Goal: Task Accomplishment & Management: Manage account settings

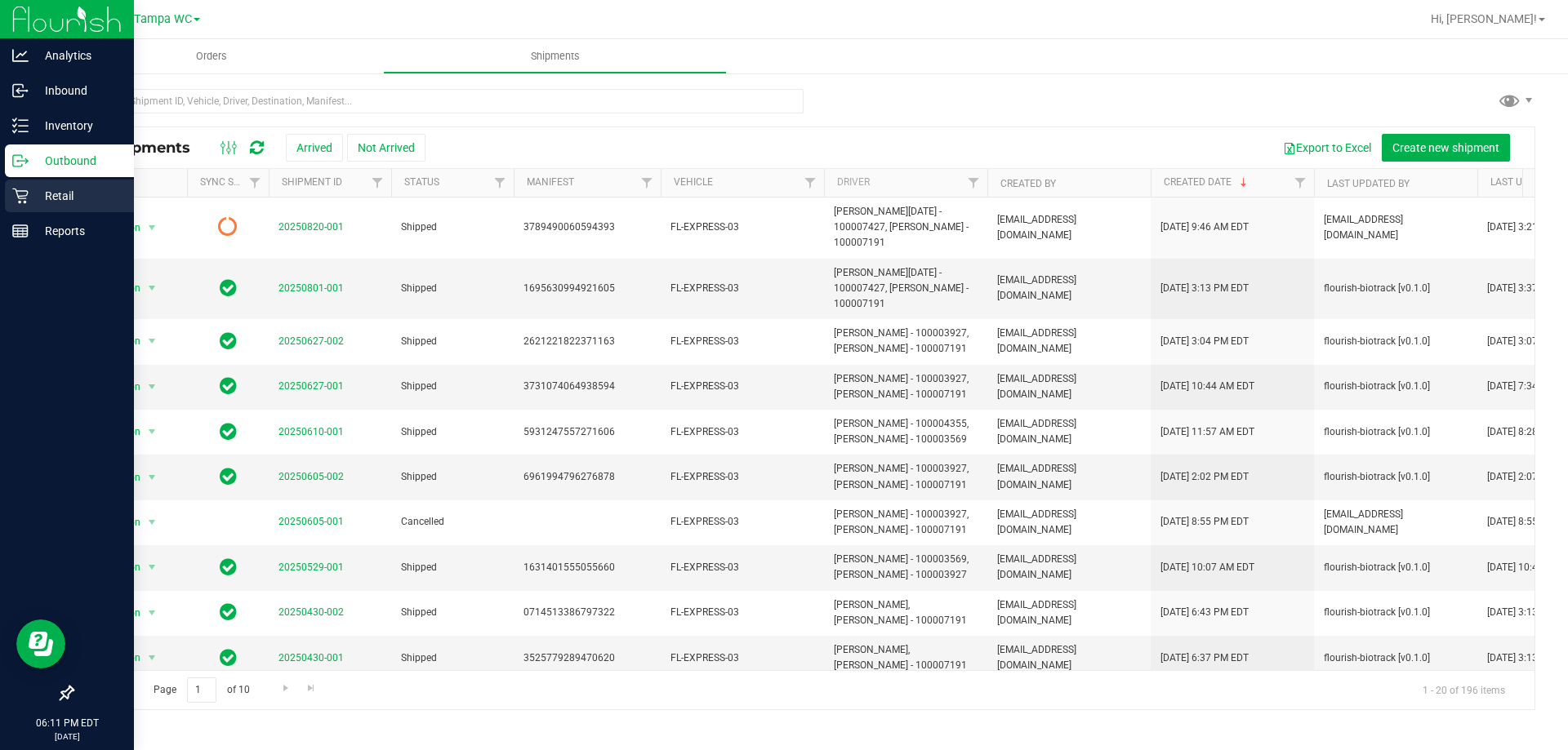
click at [35, 184] on div "Retail" at bounding box center [70, 195] width 129 height 33
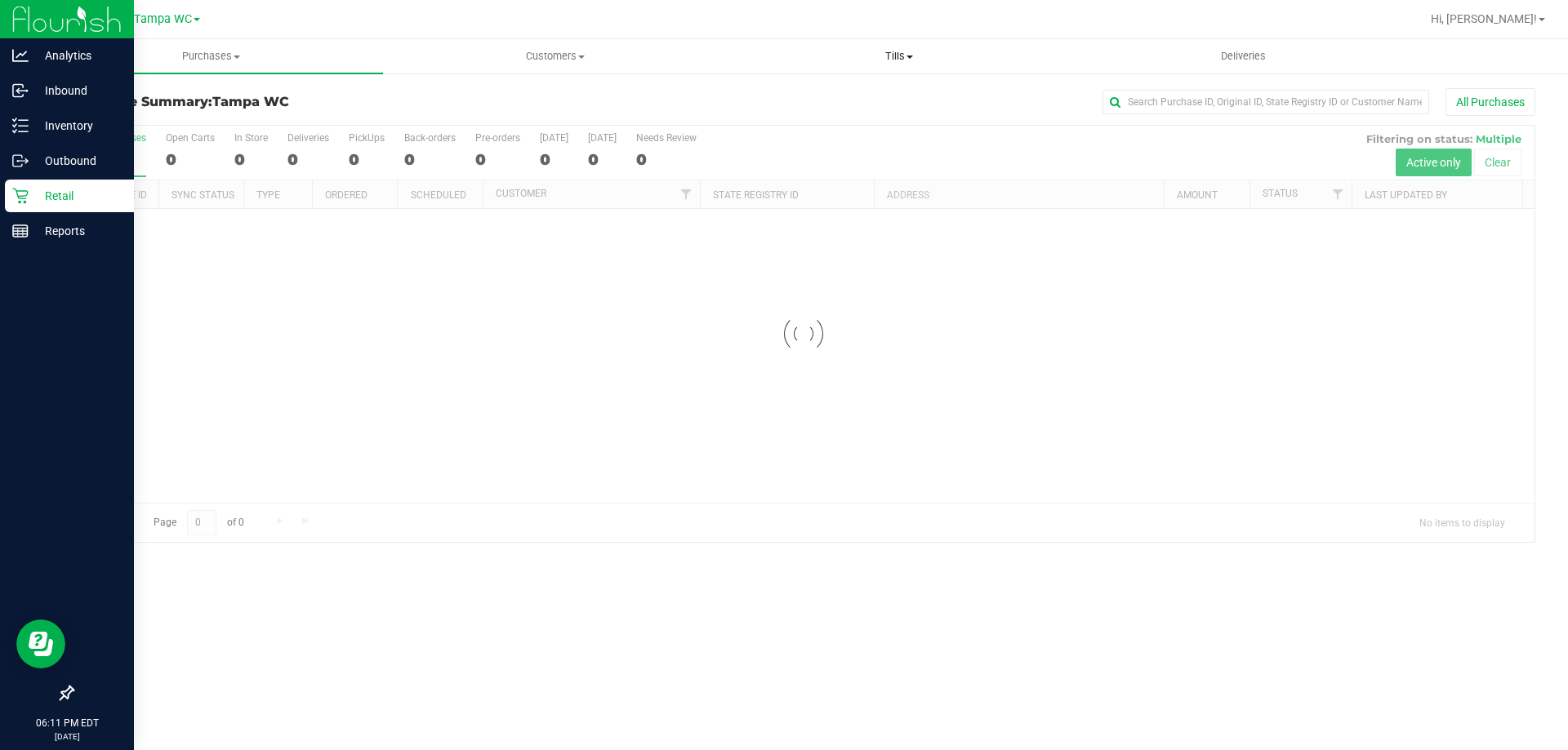
click at [782, 59] on span "Tills" at bounding box center [898, 56] width 342 height 15
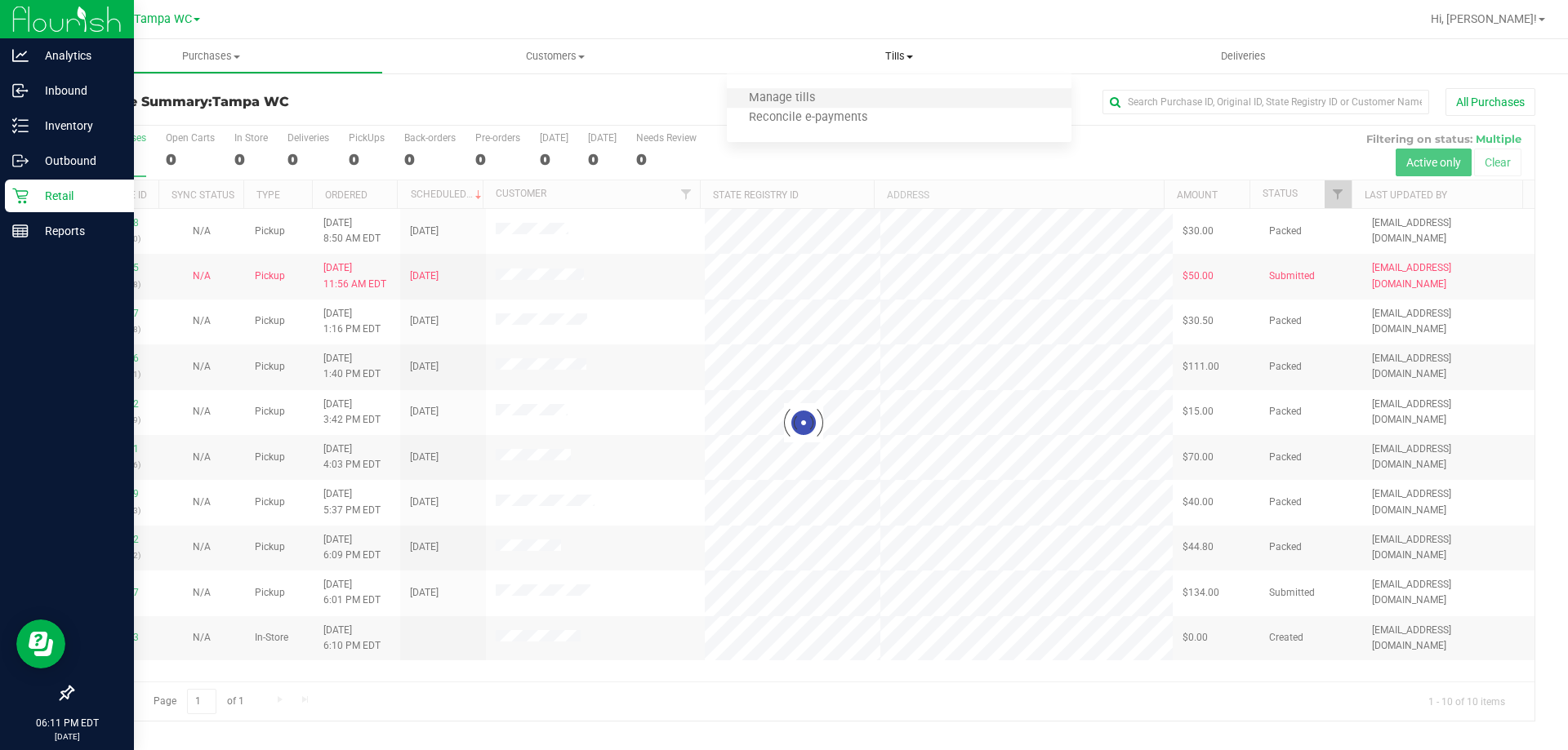
click at [782, 94] on li "Manage tills" at bounding box center [898, 99] width 344 height 19
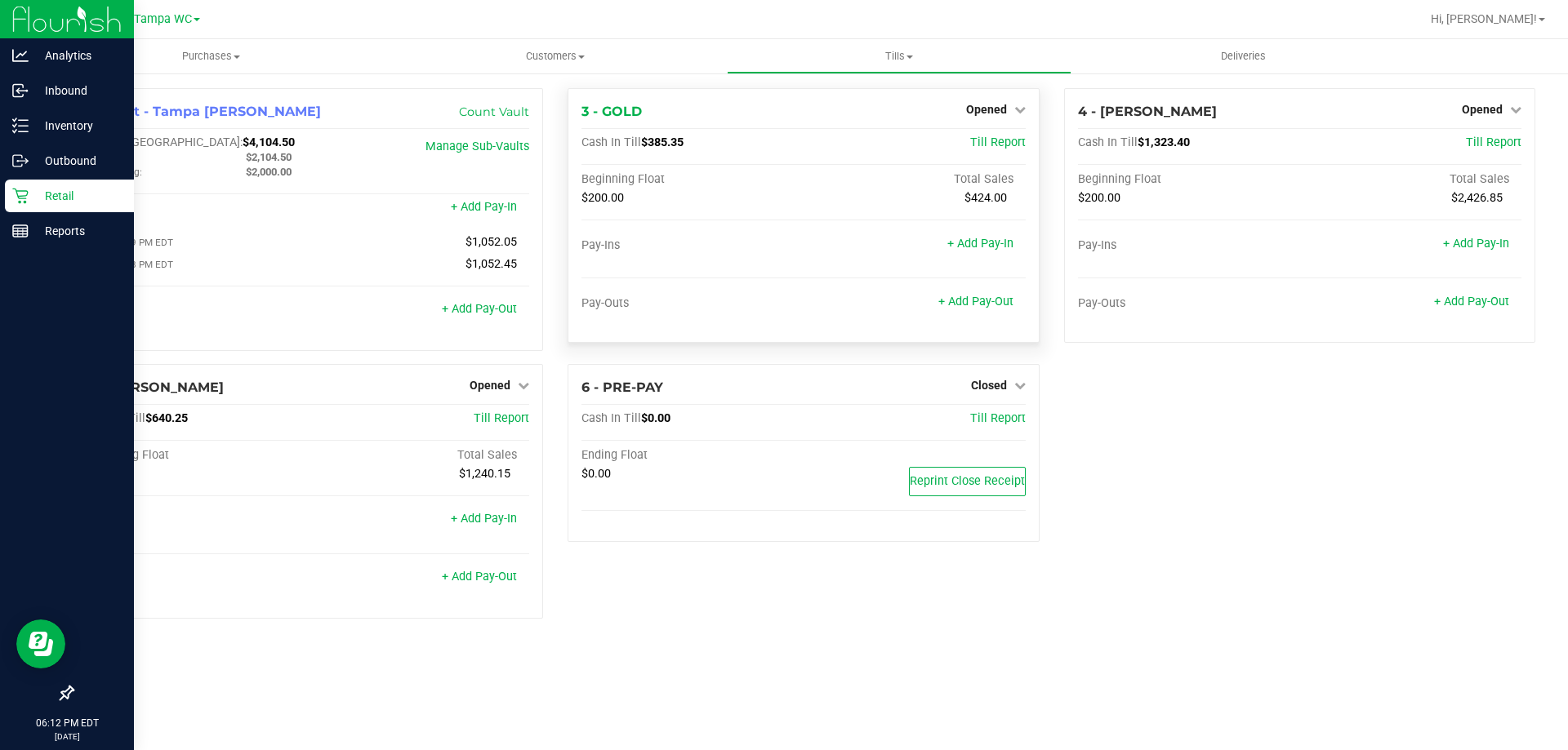
click at [782, 104] on div "3 - GOLD Opened Close Till" at bounding box center [803, 112] width 443 height 19
click at [782, 110] on span "Opened" at bounding box center [987, 109] width 41 height 13
click at [782, 134] on div "Close Till" at bounding box center [988, 144] width 121 height 20
click at [782, 137] on link "Close Till" at bounding box center [989, 143] width 44 height 13
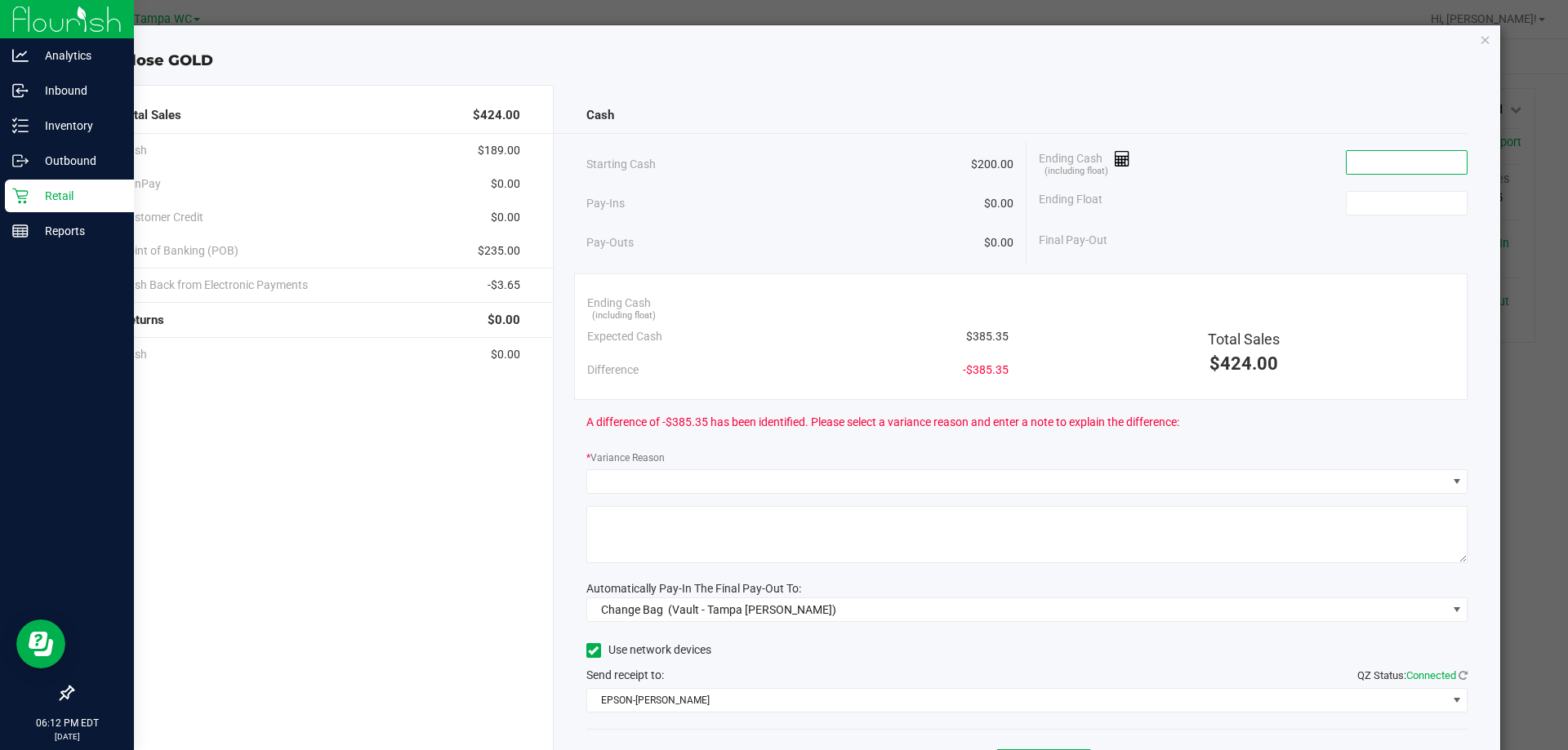
click at [782, 159] on input at bounding box center [1406, 163] width 120 height 23
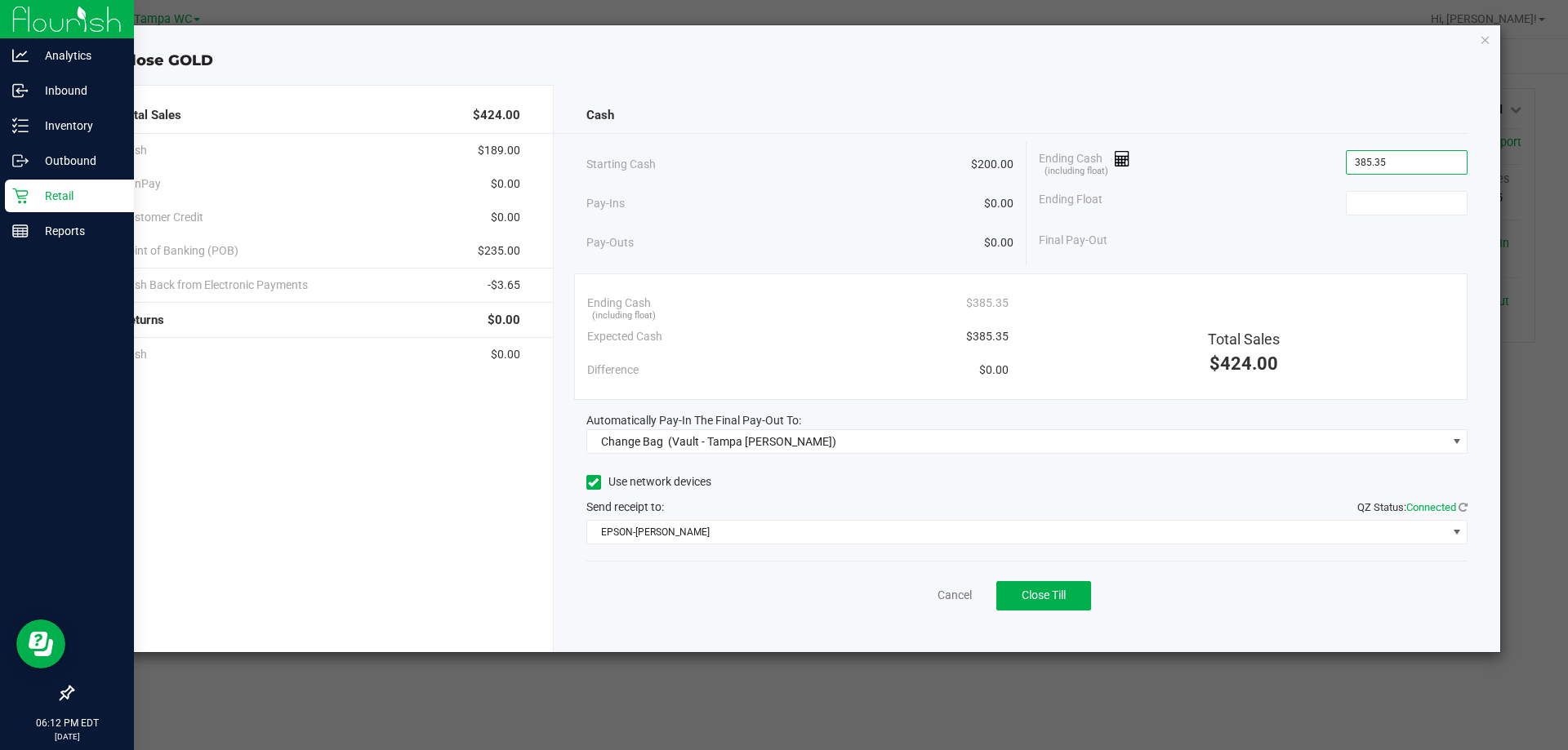
type input "$385.35"
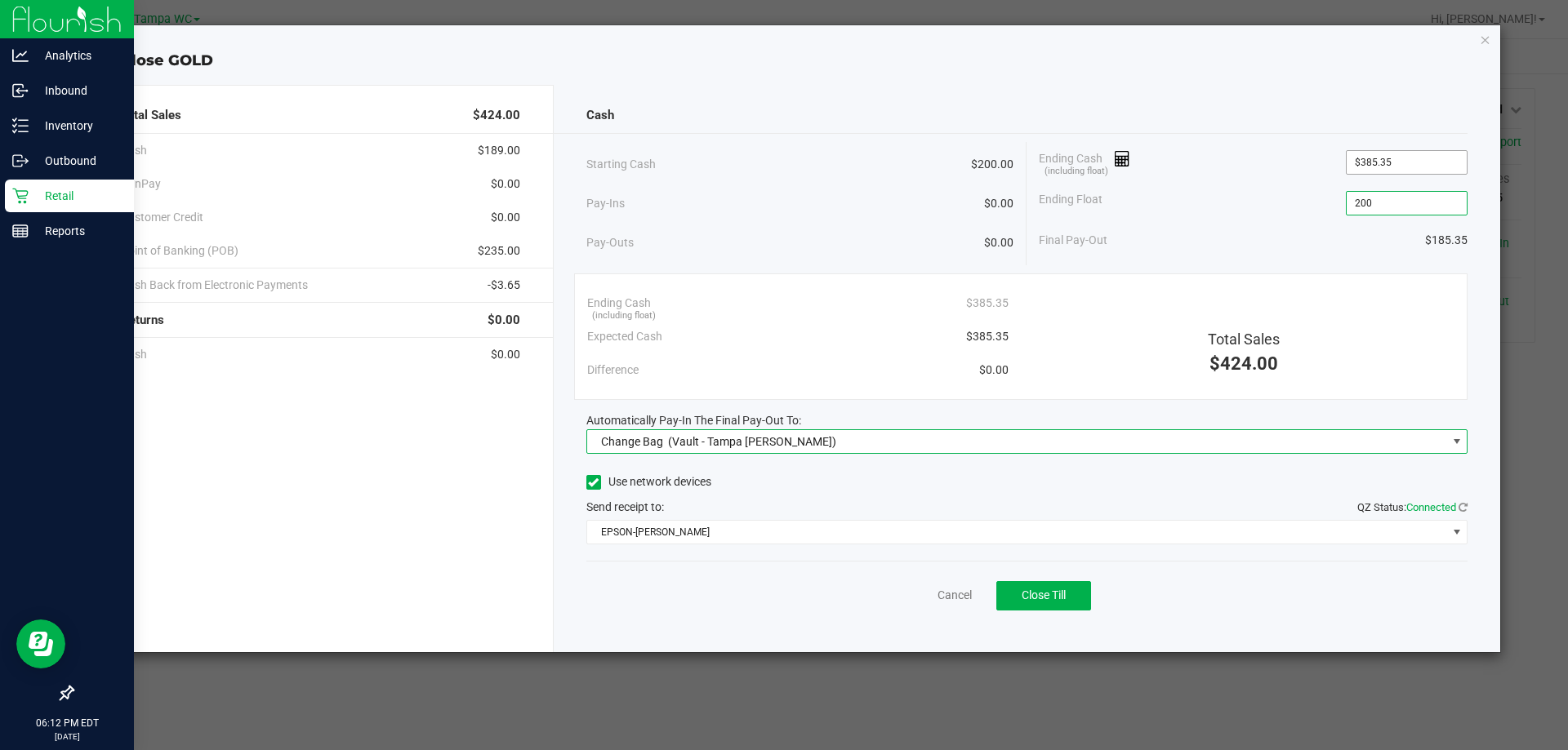
type input "$200.00"
click at [782, 449] on span "Change Bag (Vault - Tampa [PERSON_NAME])" at bounding box center [1017, 442] width 860 height 23
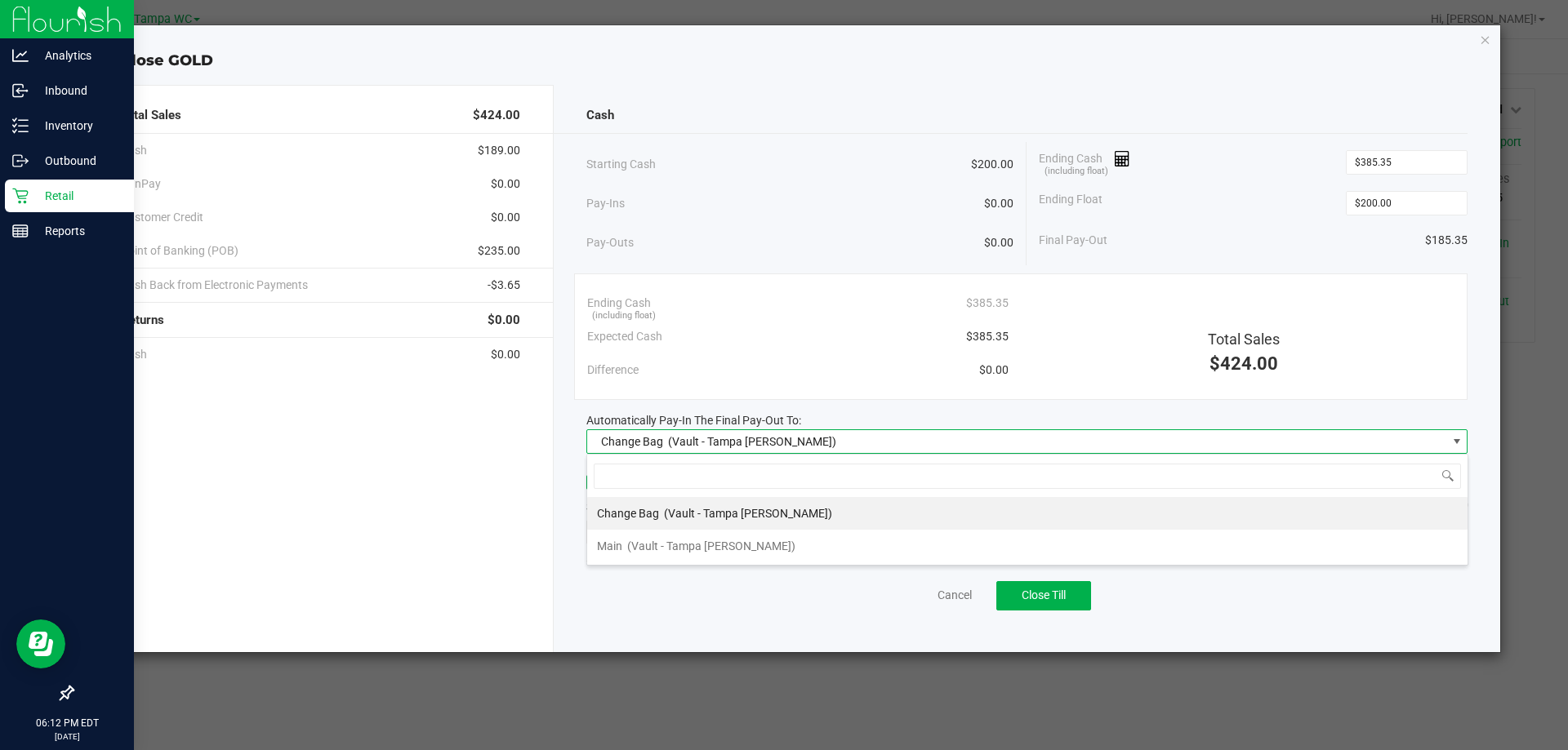
scroll to position [25, 881]
click at [702, 540] on span "(Vault - Tampa [PERSON_NAME])" at bounding box center [711, 546] width 168 height 13
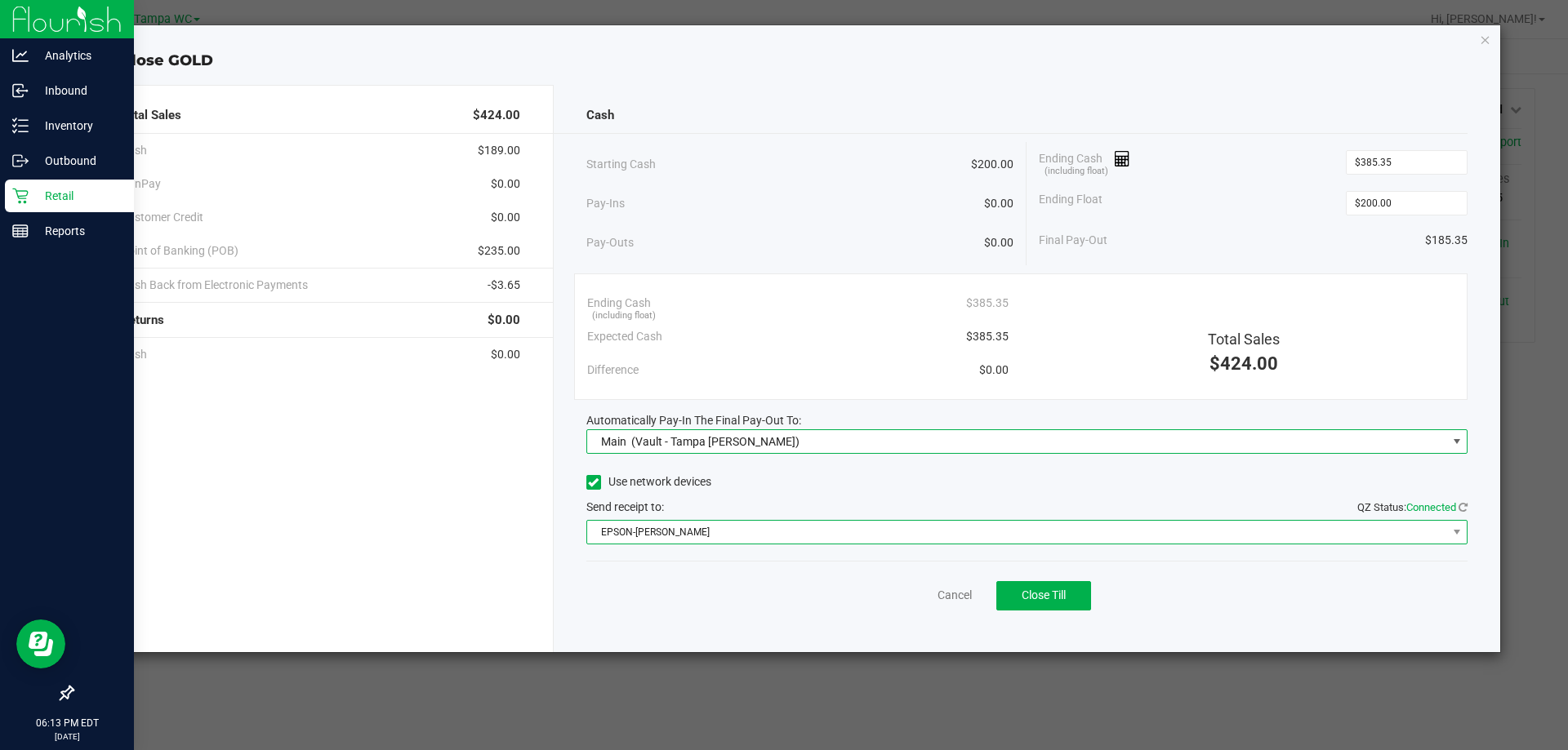
click at [776, 527] on span "EPSON-[PERSON_NAME]" at bounding box center [1017, 533] width 860 height 23
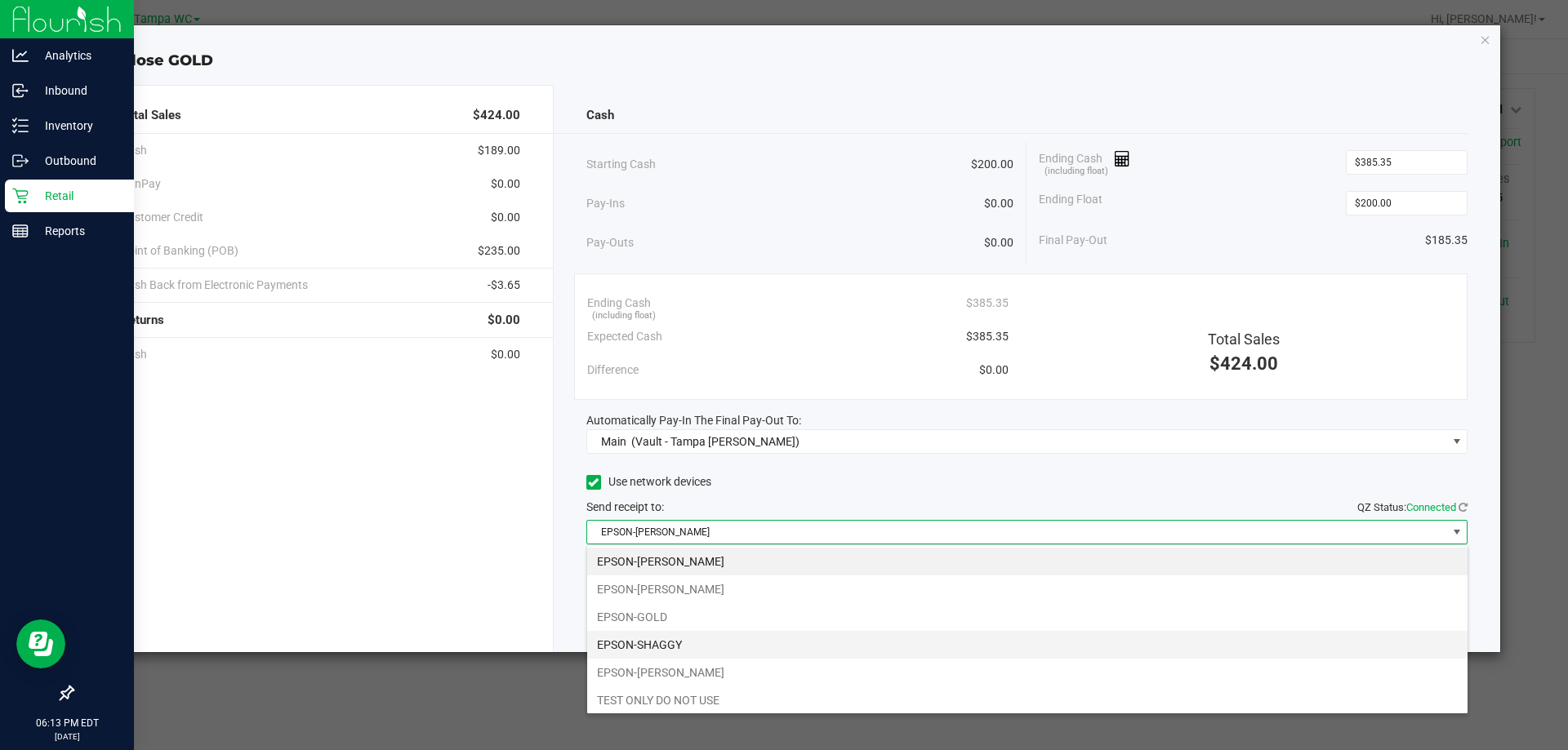
click at [677, 646] on li "EPSON-SHAGGY" at bounding box center [1027, 645] width 880 height 27
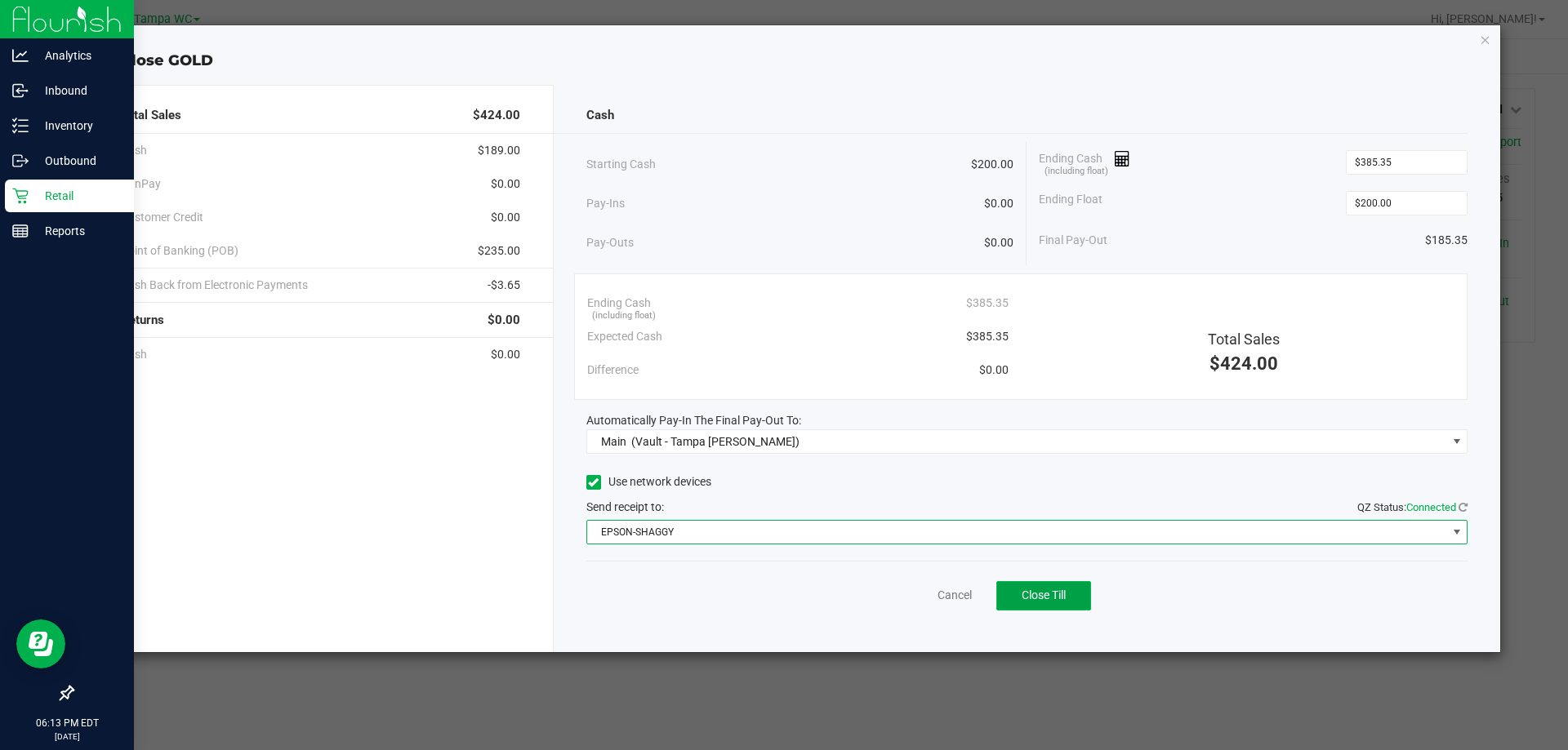
click at [782, 595] on span "Close Till" at bounding box center [1043, 595] width 44 height 13
